Goal: Transaction & Acquisition: Purchase product/service

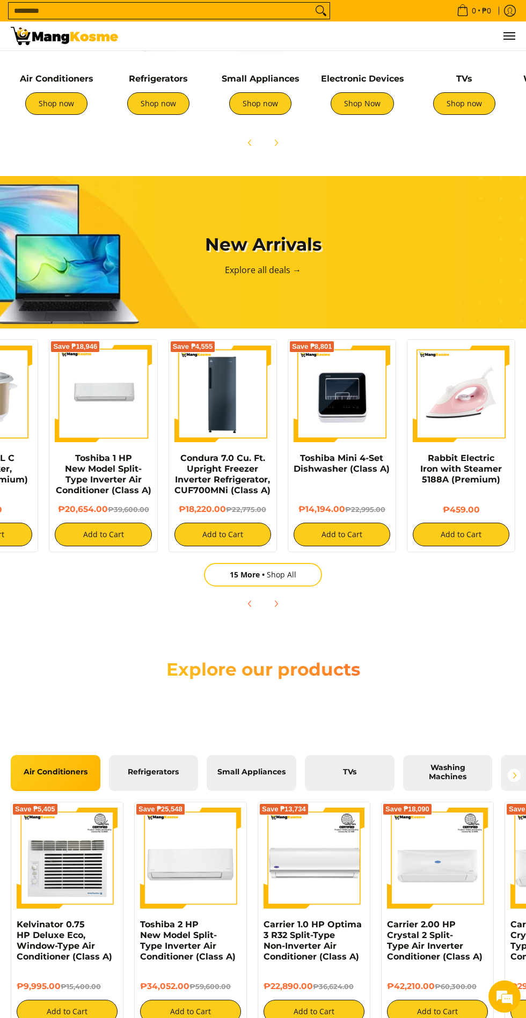
scroll to position [0, 666]
click at [189, 680] on h2 "Explore our products" at bounding box center [262, 669] width 247 height 22
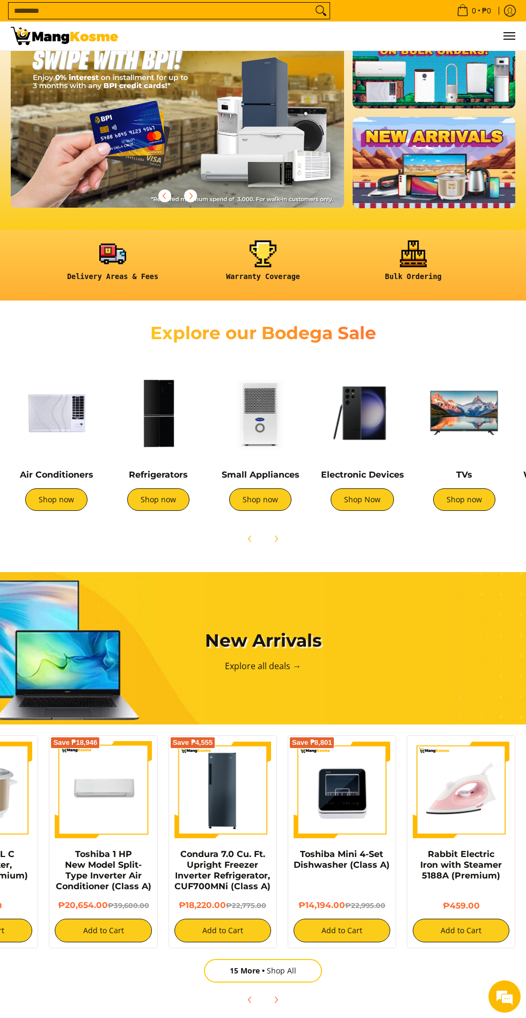
scroll to position [47, 0]
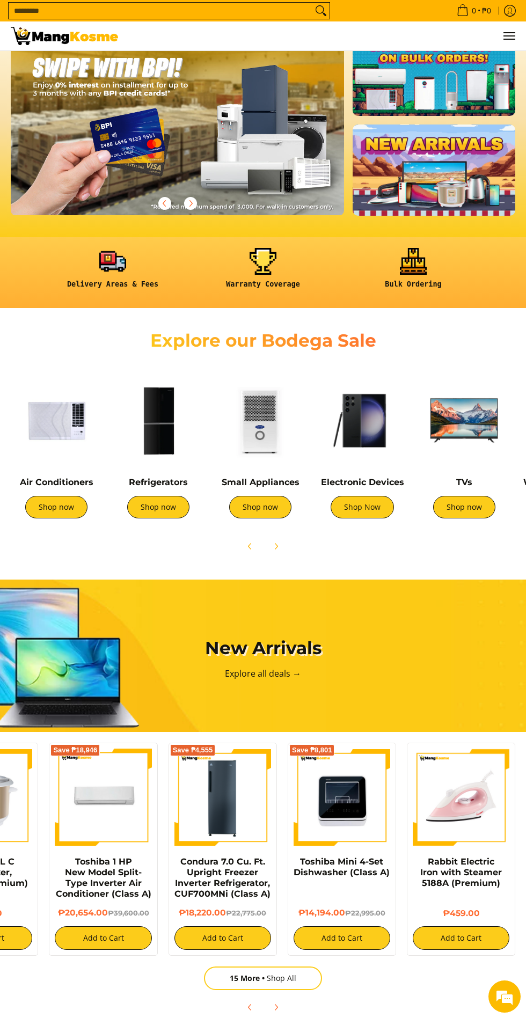
click at [230, 16] on input "Search..." at bounding box center [161, 11] width 304 height 16
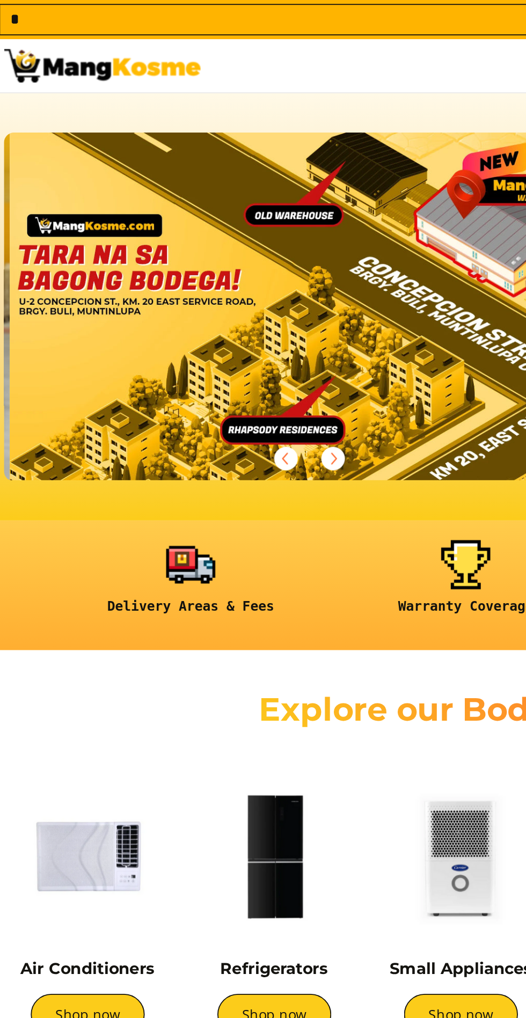
scroll to position [0, 999]
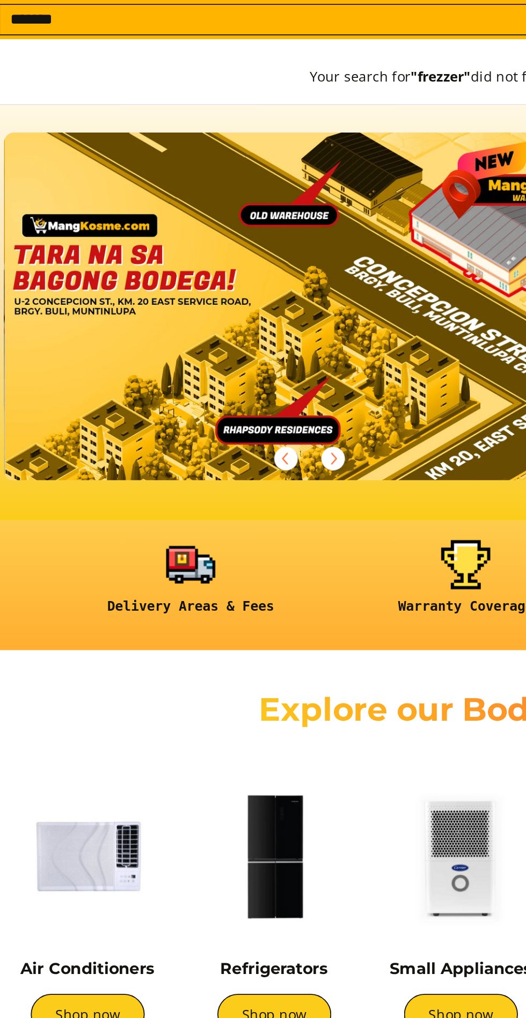
type input "*******"
click at [428, 3] on button "Search" at bounding box center [436, 11] width 17 height 16
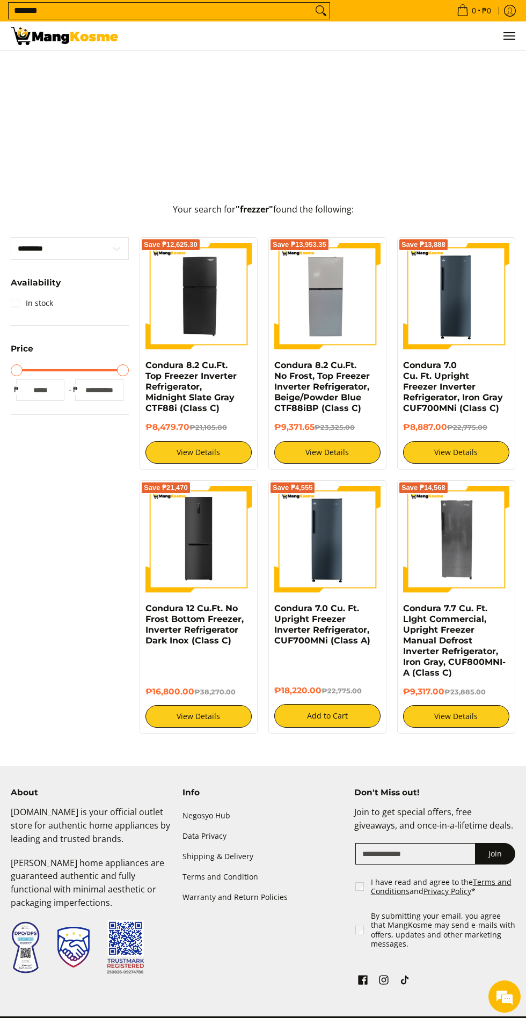
scroll to position [375, 0]
